Goal: Navigation & Orientation: Find specific page/section

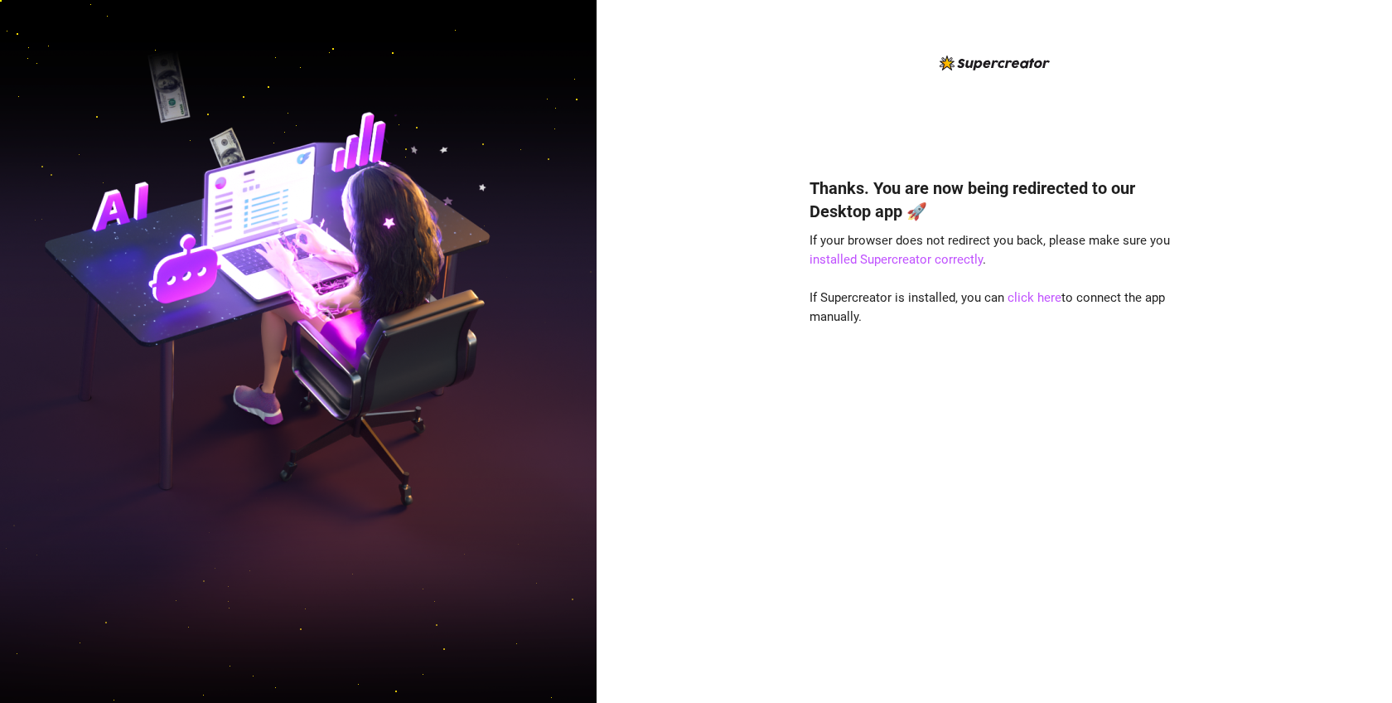
scroll to position [12697, 0]
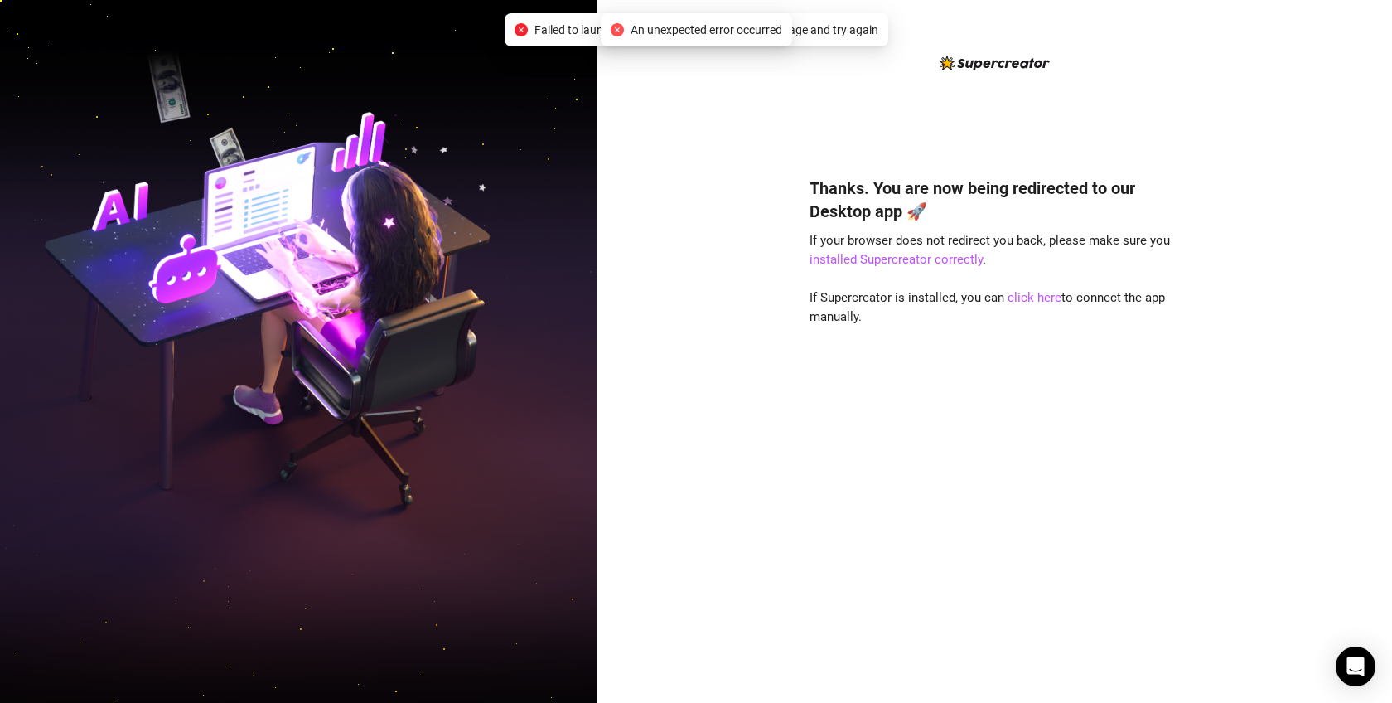
click at [773, 174] on div "Thanks. You are now being redirected to our Desktop app 🚀 If your browser does …" at bounding box center [995, 351] width 796 height 703
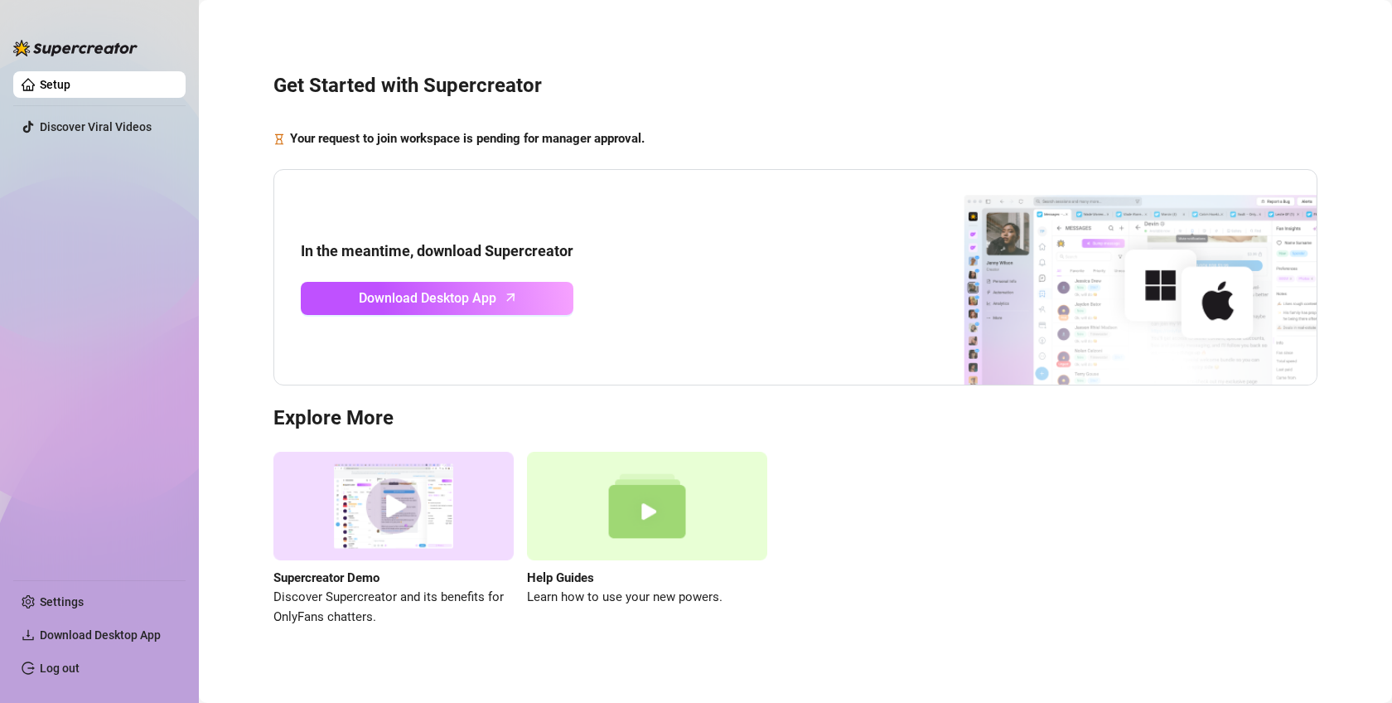
scroll to position [12697, 0]
click at [544, 138] on strong "Your request to join workspace is pending for manager approval." at bounding box center [467, 138] width 355 height 15
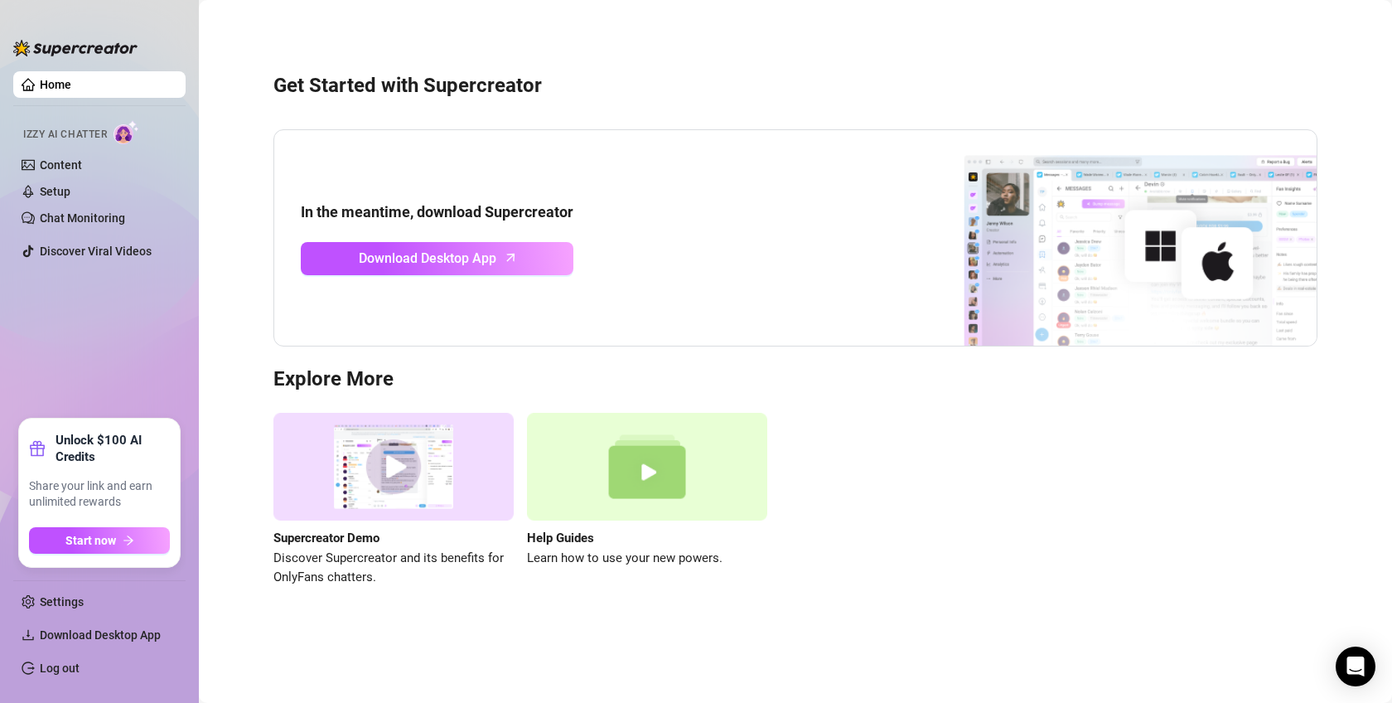
click at [71, 88] on link "Home" at bounding box center [55, 84] width 31 height 13
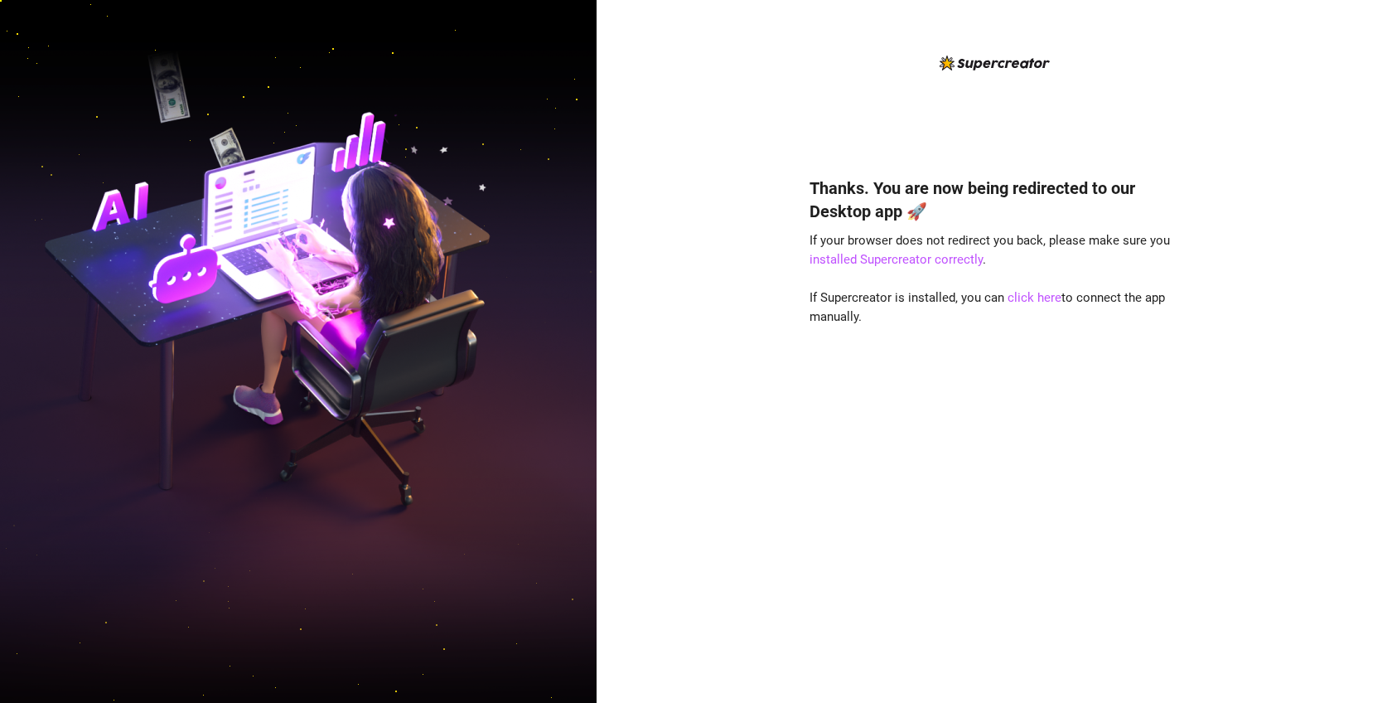
scroll to position [12697, 0]
